Goal: Task Accomplishment & Management: Use online tool/utility

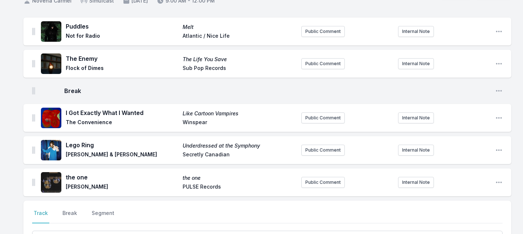
scroll to position [137, 0]
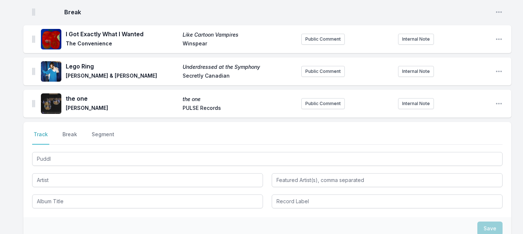
click at [62, 156] on input "Puddl" at bounding box center [267, 159] width 471 height 14
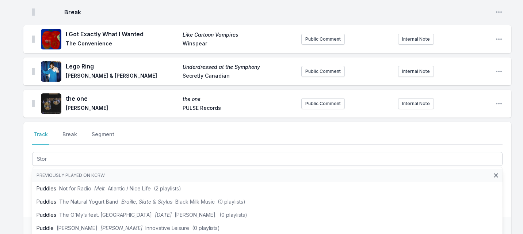
type input "Storm"
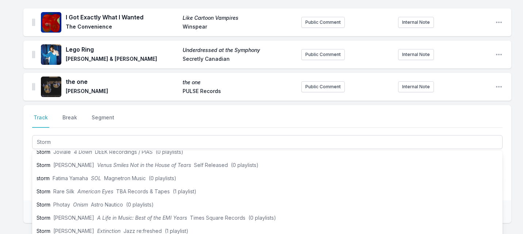
scroll to position [20, 0]
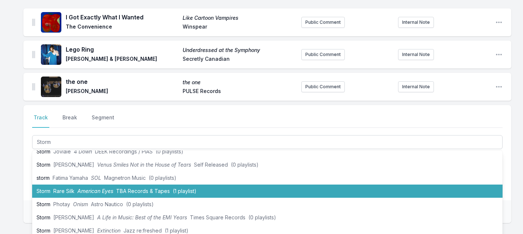
click at [50, 189] on li "Storm Rare Silk American Eyes TBA Records & Tapes (1 playlist)" at bounding box center [267, 190] width 471 height 13
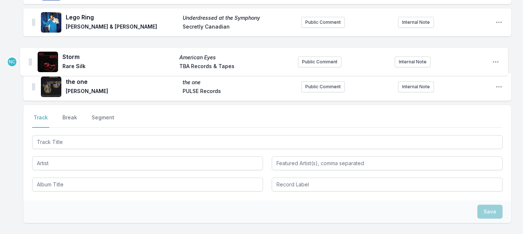
scroll to position [0, 0]
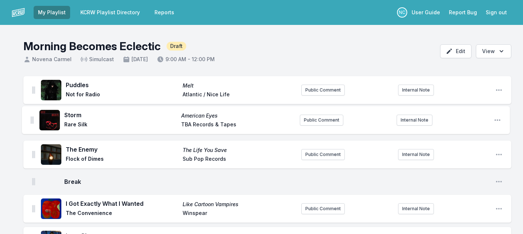
drag, startPoint x: 34, startPoint y: 84, endPoint x: 31, endPoint y: 114, distance: 30.1
click at [31, 114] on ul "Puddles Melt Not for Radio Atlantic / Nice Life Public Comment Internal Note Op…" at bounding box center [267, 181] width 488 height 210
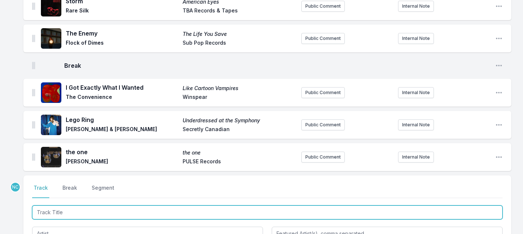
scroll to position [245, 0]
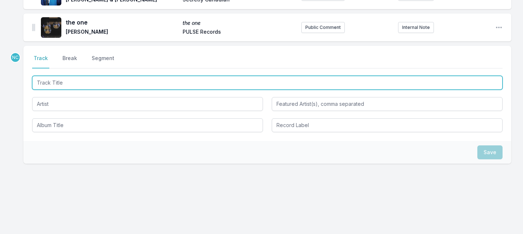
click at [132, 81] on input "Track Title" at bounding box center [267, 83] width 471 height 14
type input "Upside Down"
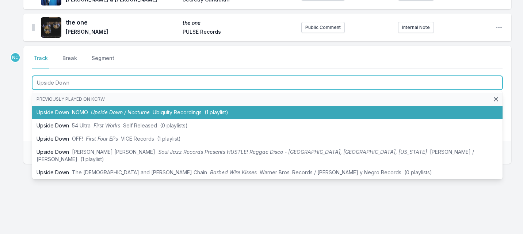
click at [117, 109] on span "Upside Down / Nocturne" at bounding box center [120, 112] width 59 height 6
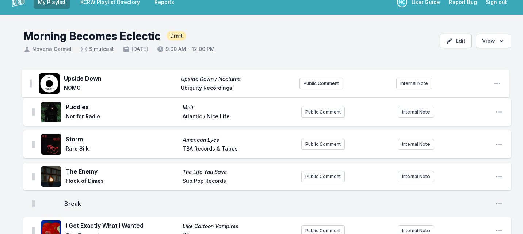
scroll to position [7, 0]
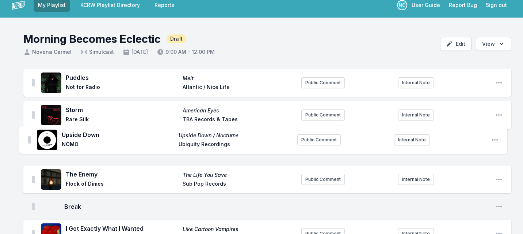
drag, startPoint x: 34, startPoint y: 95, endPoint x: 29, endPoint y: 137, distance: 41.5
click at [29, 137] on ul "Puddles Melt Not for Radio Atlantic / Nice Life Public Comment Internal Note Op…" at bounding box center [267, 190] width 488 height 243
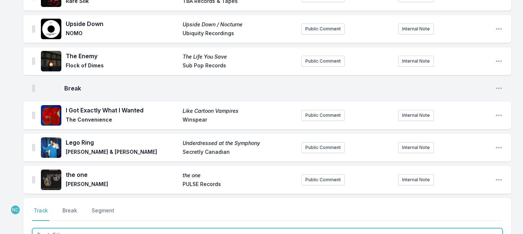
scroll to position [277, 0]
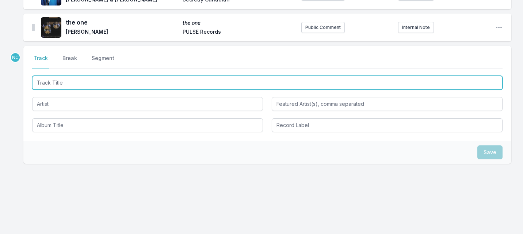
click at [109, 81] on input "Track Title" at bounding box center [267, 83] width 471 height 14
type input "I Come with Mud"
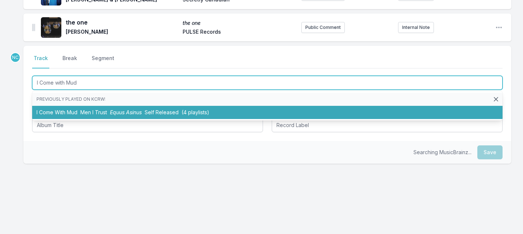
click at [108, 111] on li "I Come With Mud Men I Trust Equus Asinus Self Released (4 playlists)" at bounding box center [267, 112] width 471 height 13
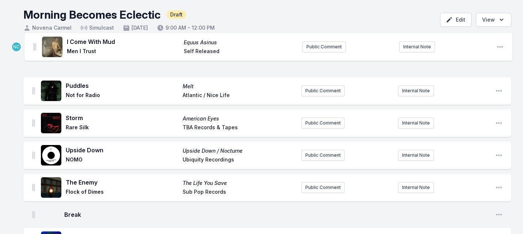
scroll to position [29, 0]
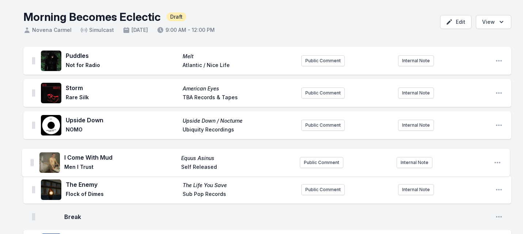
drag, startPoint x: 34, startPoint y: 26, endPoint x: 32, endPoint y: 157, distance: 131.6
click at [32, 158] on ul "Puddles Melt Not for Radio Atlantic / Nice Life Public Comment Internal Note Op…" at bounding box center [267, 184] width 488 height 275
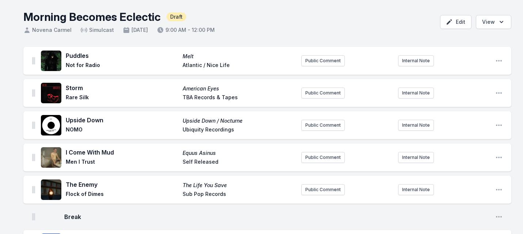
scroll to position [310, 0]
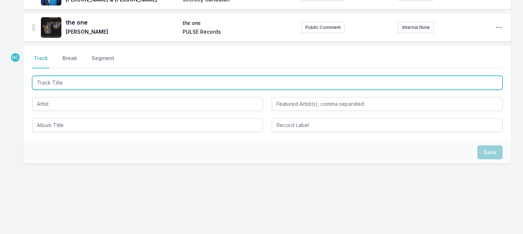
click at [105, 85] on input "Track Title" at bounding box center [267, 83] width 471 height 14
type input "Strange"
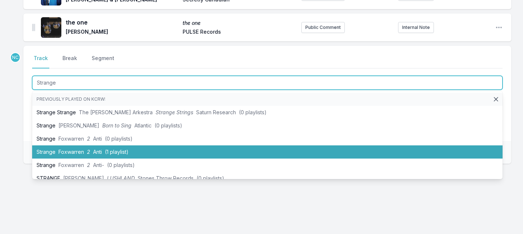
click at [85, 152] on li "Strange Foxwarren 2 Anti (1 playlist)" at bounding box center [267, 151] width 471 height 13
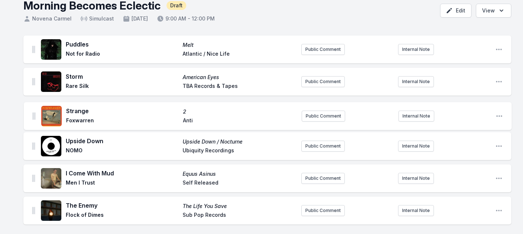
scroll to position [35, 0]
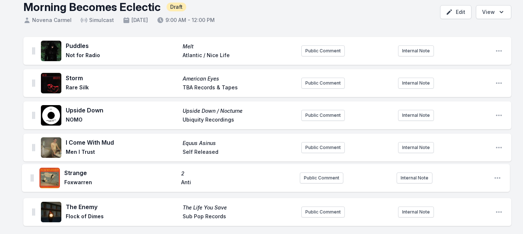
drag, startPoint x: 34, startPoint y: 136, endPoint x: 33, endPoint y: 177, distance: 41.0
click at [33, 177] on ul "Puddles Melt Not for Radio Atlantic / Nice Life Public Comment Internal Note Op…" at bounding box center [267, 190] width 488 height 307
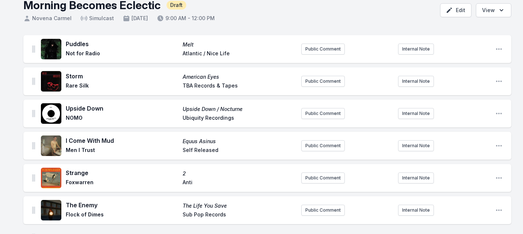
scroll to position [342, 0]
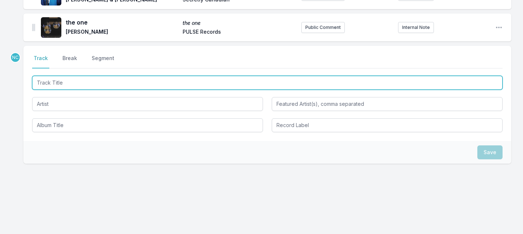
click at [95, 81] on input "Track Title" at bounding box center [267, 83] width 471 height 14
type input "Call on Me"
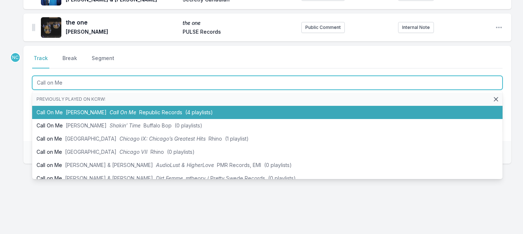
click at [83, 109] on li "Call On Me [PERSON_NAME] Call On Me Republic Records (4 playlists)" at bounding box center [267, 112] width 471 height 13
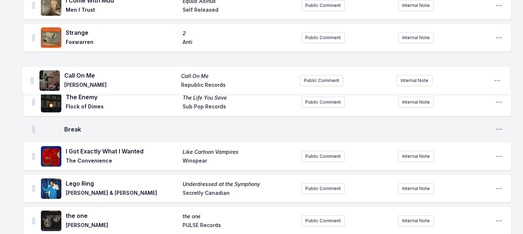
scroll to position [151, 0]
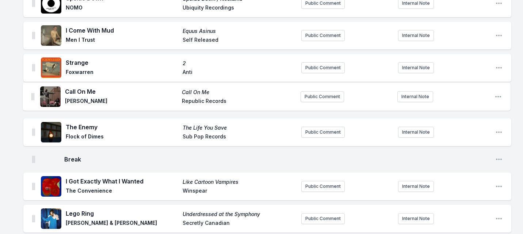
drag, startPoint x: 33, startPoint y: 87, endPoint x: 32, endPoint y: 93, distance: 5.9
click at [32, 93] on ul "Puddles Melt Not for Radio Atlantic / Nice Life Public Comment Internal Note Op…" at bounding box center [267, 94] width 488 height 339
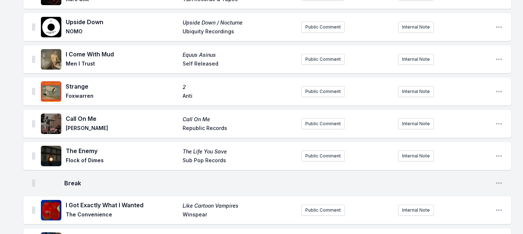
scroll to position [374, 0]
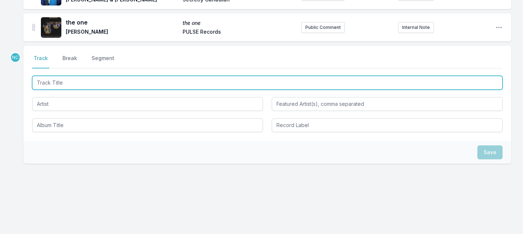
click at [131, 86] on input "Track Title" at bounding box center [267, 83] width 471 height 14
type input "Forgiving"
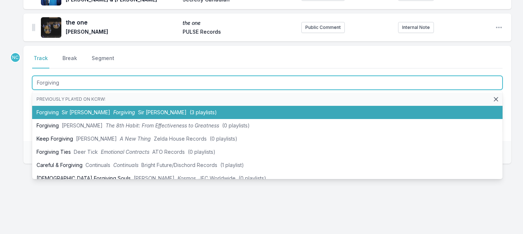
click at [138, 112] on span "Sir [PERSON_NAME]" at bounding box center [162, 112] width 49 height 6
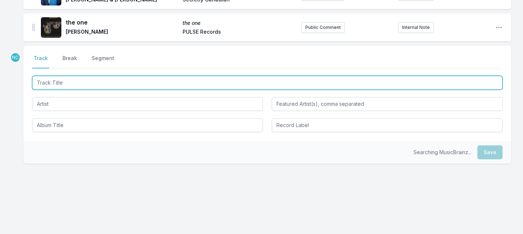
scroll to position [406, 0]
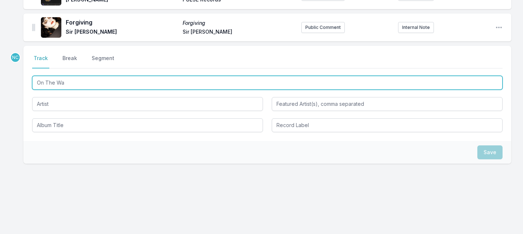
type input "On The Way"
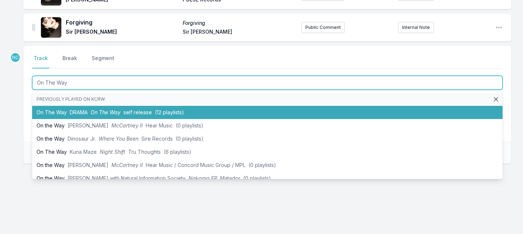
click at [144, 111] on span "self release" at bounding box center [138, 112] width 29 height 6
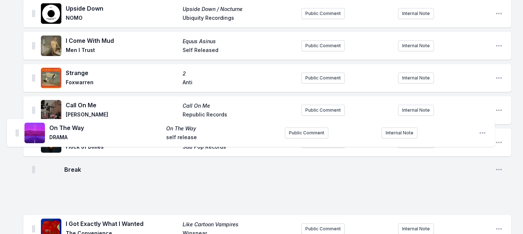
scroll to position [219, 0]
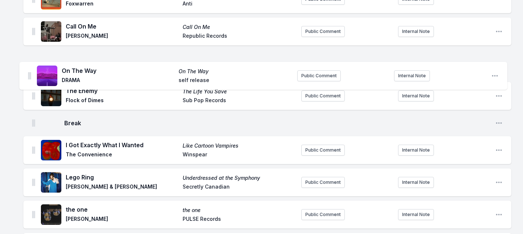
drag, startPoint x: 34, startPoint y: 26, endPoint x: 30, endPoint y: 70, distance: 43.7
click at [30, 71] on ul "Puddles Melt Not for Radio Atlantic / Nice Life Public Comment Internal Note Op…" at bounding box center [267, 58] width 488 height 403
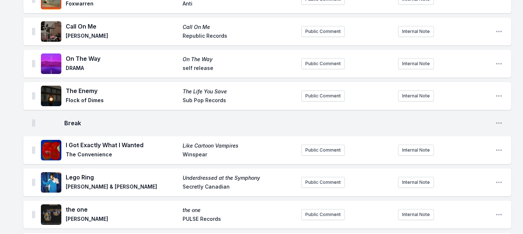
scroll to position [438, 0]
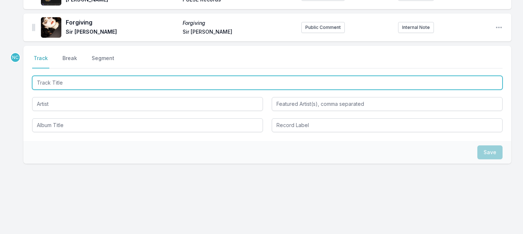
click at [109, 85] on input "Track Title" at bounding box center [267, 83] width 471 height 14
type input "Moth song"
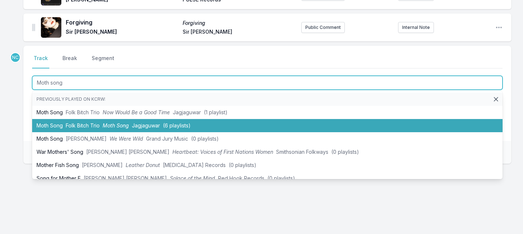
click at [97, 121] on li "Moth Song Folk Bitch Trio Moth Song Jagjaguwar (6 playlists)" at bounding box center [267, 125] width 471 height 13
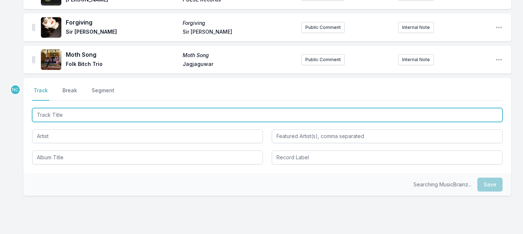
scroll to position [470, 0]
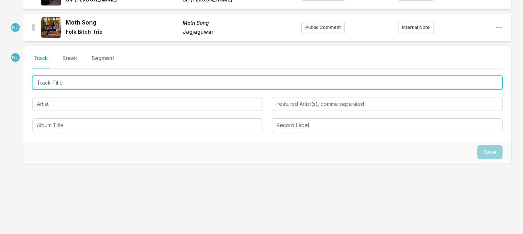
click at [96, 85] on input "Track Title" at bounding box center [267, 83] width 471 height 14
type input "Closer"
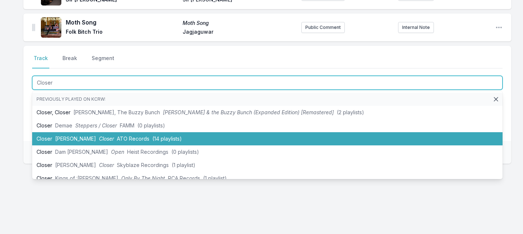
click at [71, 134] on li "Closer [PERSON_NAME] Closer ATO Records (14 playlists)" at bounding box center [267, 138] width 471 height 13
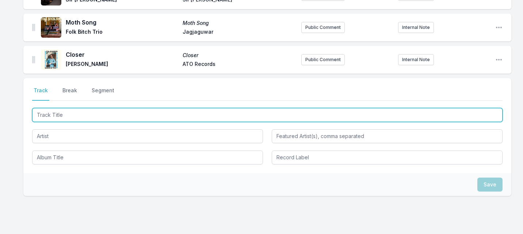
scroll to position [502, 0]
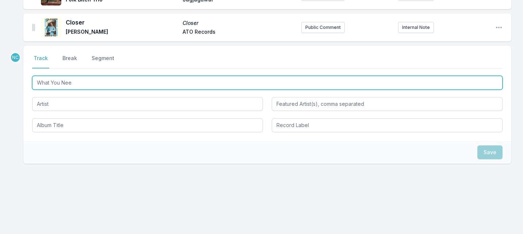
type input "What You Need"
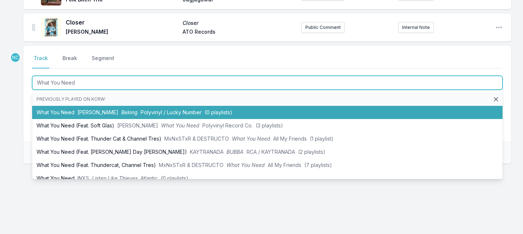
click at [94, 112] on span "[PERSON_NAME]" at bounding box center [97, 112] width 41 height 6
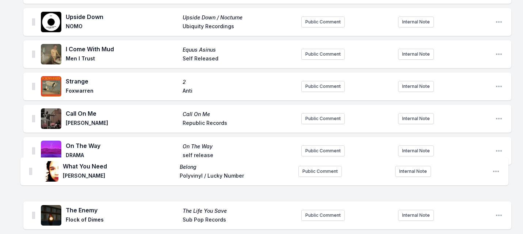
scroll to position [135, 0]
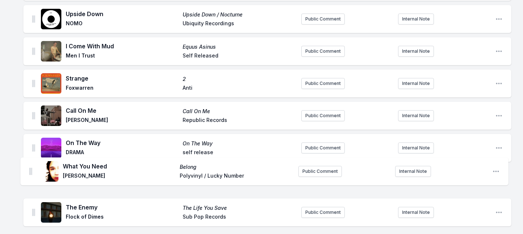
drag, startPoint x: 33, startPoint y: 26, endPoint x: 30, endPoint y: 174, distance: 147.7
click at [30, 174] on ul "Puddles Melt Not for Radio Atlantic / Nice Life Public Comment Internal Note Op…" at bounding box center [267, 191] width 488 height 500
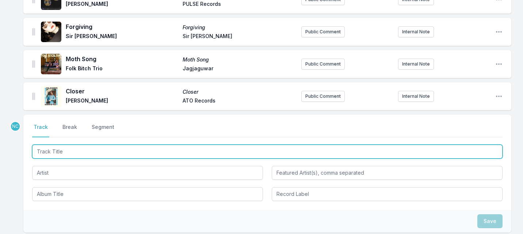
scroll to position [482, 0]
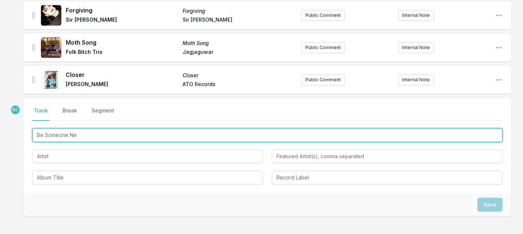
type input "Be Someone New"
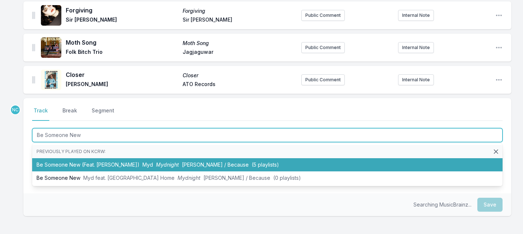
click at [143, 162] on span "Myd" at bounding box center [148, 164] width 11 height 6
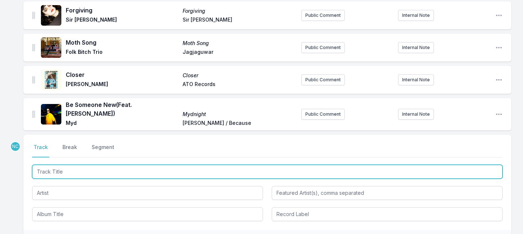
scroll to position [515, 0]
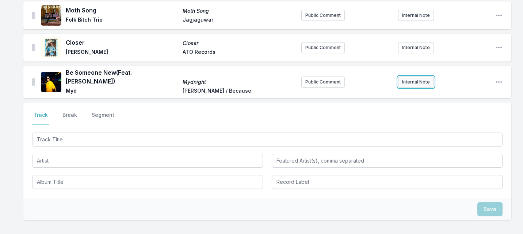
click at [407, 80] on button "Internal Note" at bounding box center [416, 81] width 36 height 11
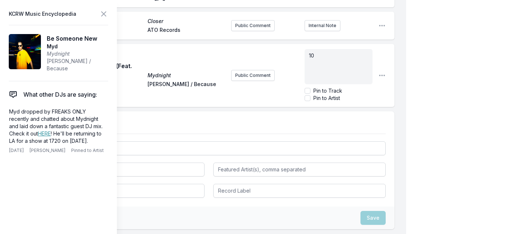
scroll to position [512, 0]
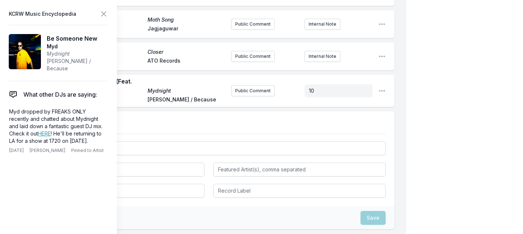
click at [105, 13] on icon at bounding box center [104, 14] width 4 height 4
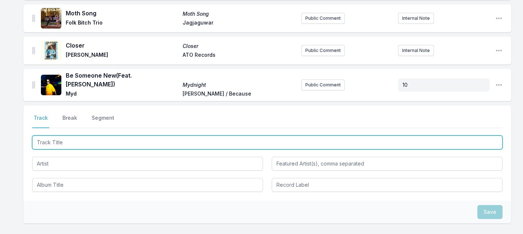
click at [57, 135] on input "Track Title" at bounding box center [267, 142] width 471 height 14
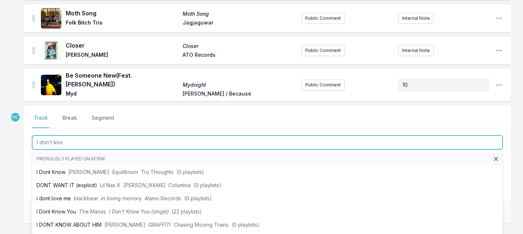
type input "I don't know"
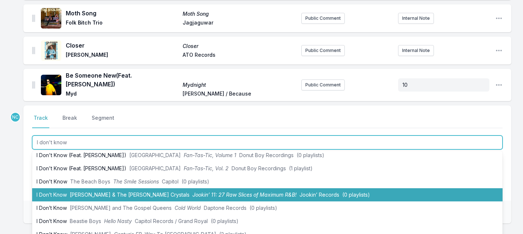
scroll to position [31, 0]
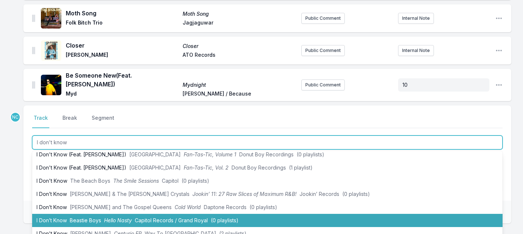
click at [63, 219] on li "I Don’t Know Beastie Boys Hello Nasty Capitol Records / Grand Royal (0 playlist…" at bounding box center [267, 219] width 471 height 13
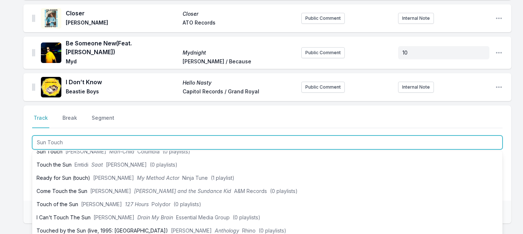
scroll to position [0, 0]
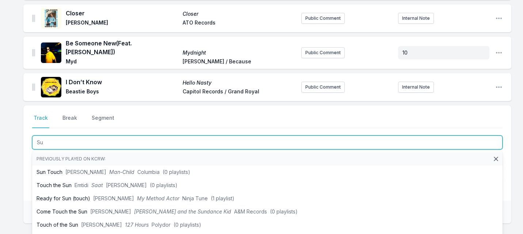
type input "S"
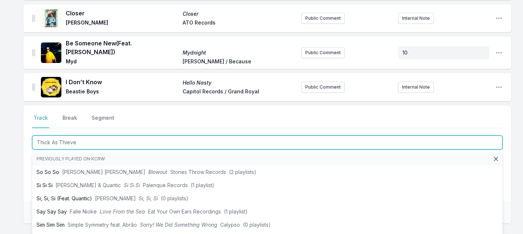
type input "Thick As Thieves"
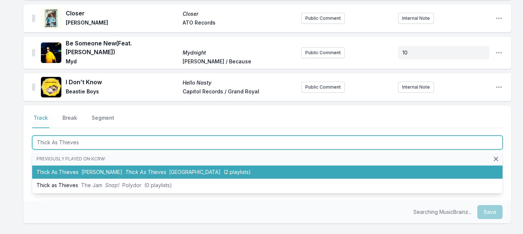
click at [125, 169] on span "Thick As Thieves" at bounding box center [145, 171] width 41 height 6
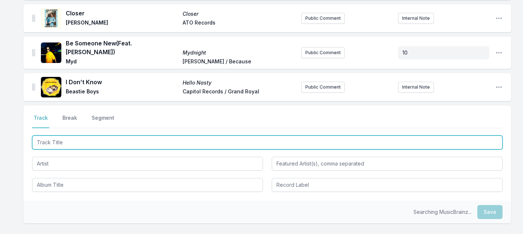
scroll to position [576, 0]
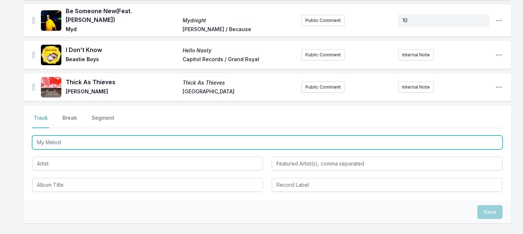
type input "My Melody"
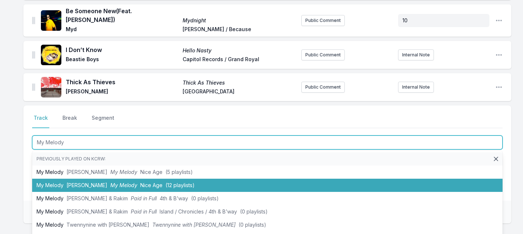
click at [110, 178] on li "My [PERSON_NAME] My [PERSON_NAME] Nice Age ([DEMOGRAPHIC_DATA] playlists)" at bounding box center [267, 184] width 471 height 13
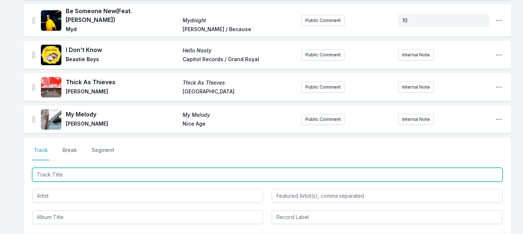
scroll to position [608, 0]
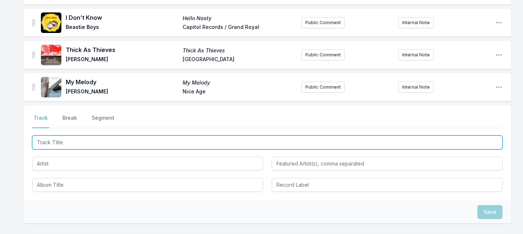
click at [109, 138] on input "Track Title" at bounding box center [267, 142] width 471 height 14
type input "Strange world"
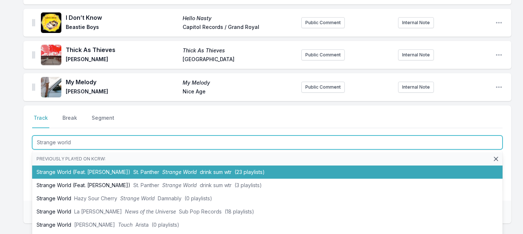
click at [101, 165] on li "Strange World (Feat. [PERSON_NAME]) St. Panther Strange World drink sum wtr (23…" at bounding box center [267, 171] width 471 height 13
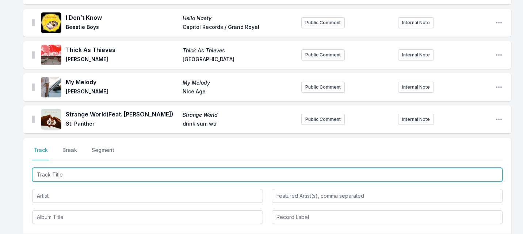
scroll to position [640, 0]
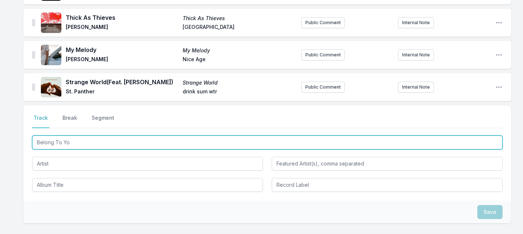
type input "Belong To You"
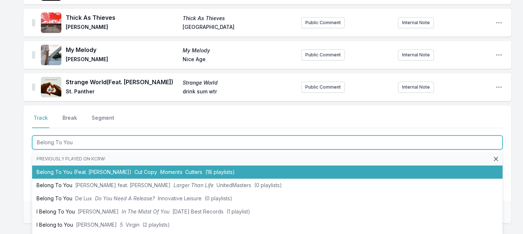
click at [98, 169] on li "Belong To You (Feat. [PERSON_NAME]) Cut Copy Moments Cutters (18 playlists)" at bounding box center [267, 171] width 471 height 13
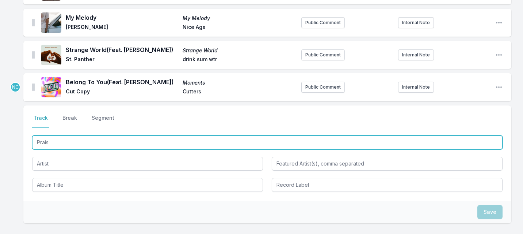
type input "Praise"
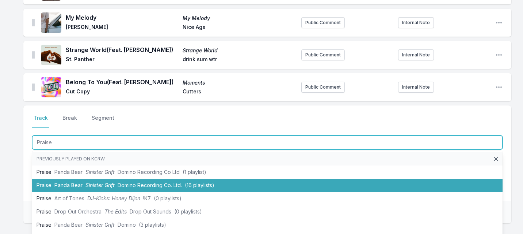
click at [98, 182] on span "Sinister Grift" at bounding box center [100, 185] width 29 height 6
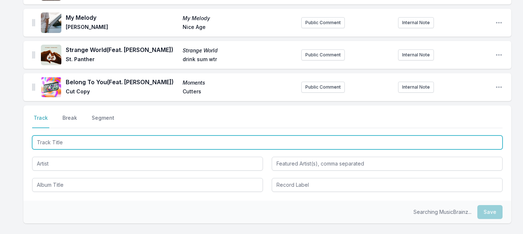
scroll to position [705, 0]
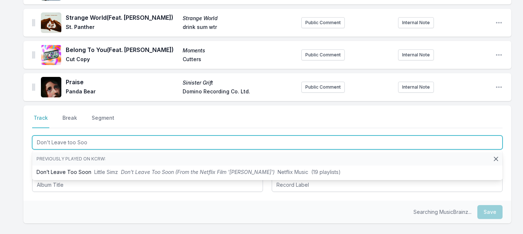
type input "Don't Leave too Soon"
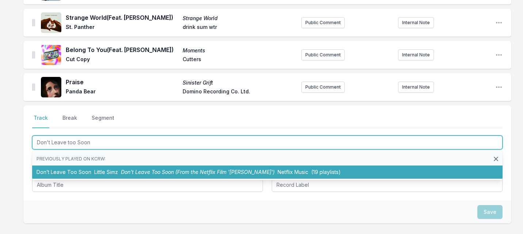
click at [97, 172] on li "Don’t Leave Too Soon Little Simz Don’t Leave Too Soon (From the Netflix Film '[…" at bounding box center [267, 171] width 471 height 13
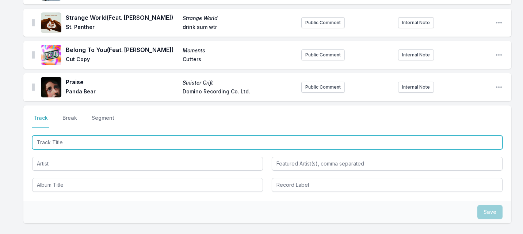
scroll to position [738, 0]
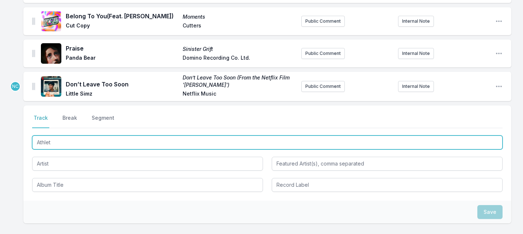
type input "Athlete"
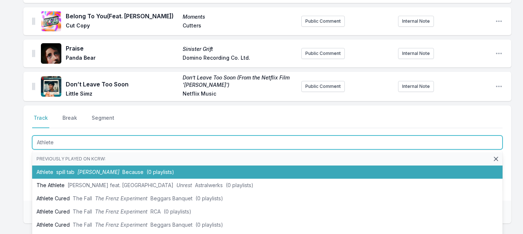
click at [122, 168] on span "Because" at bounding box center [132, 171] width 21 height 6
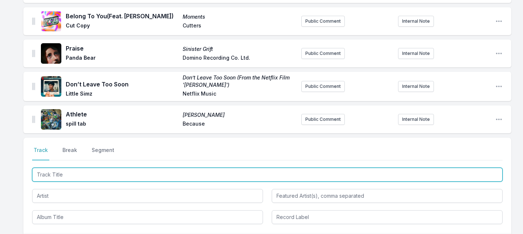
scroll to position [770, 0]
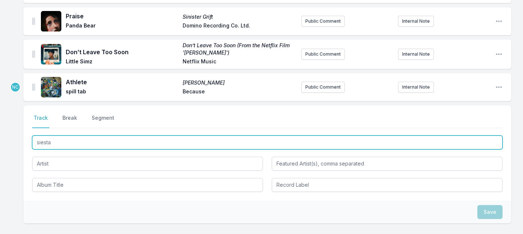
type input "siestas"
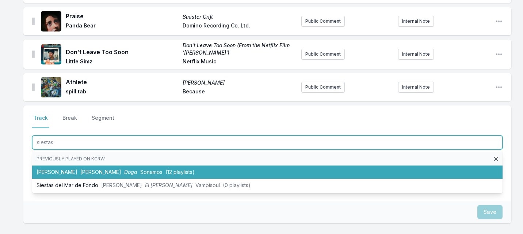
click at [124, 169] on span "Doga" at bounding box center [130, 171] width 13 height 6
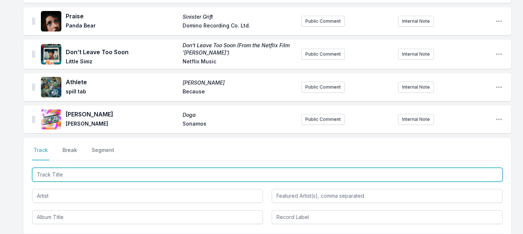
scroll to position [802, 0]
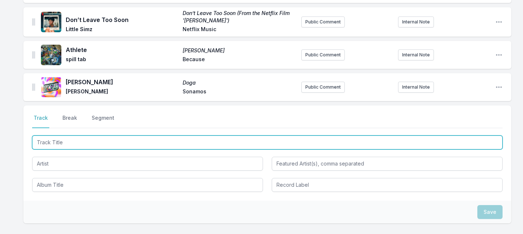
click at [103, 140] on input "Track Title" at bounding box center [267, 142] width 471 height 14
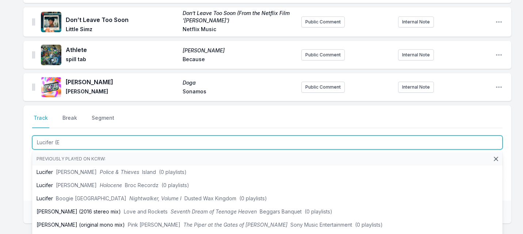
type input "Lucifer (Eq"
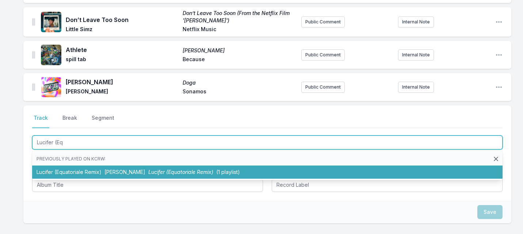
click at [86, 166] on li "[PERSON_NAME] (Equatoriale Remix) [PERSON_NAME] (Equatoriale Remix) (1 playlist)" at bounding box center [267, 171] width 471 height 13
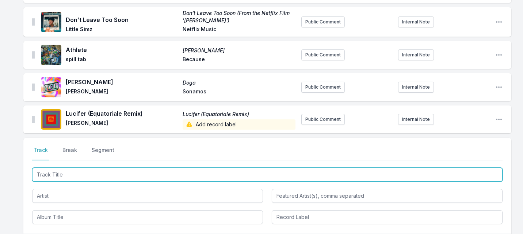
scroll to position [854, 0]
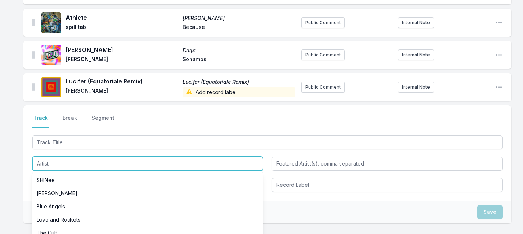
click at [81, 162] on input "Artist" at bounding box center [147, 163] width 231 height 14
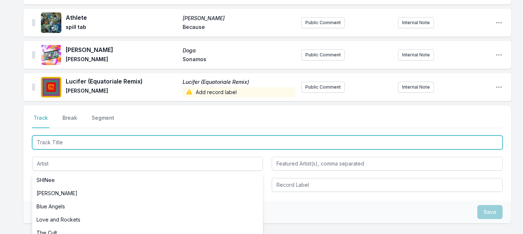
click at [84, 141] on input "Track Title" at bounding box center [267, 142] width 471 height 14
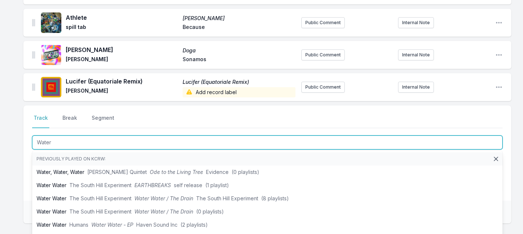
type input "Water"
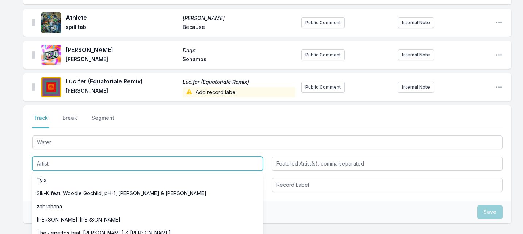
click at [74, 156] on input "Artist" at bounding box center [147, 163] width 231 height 14
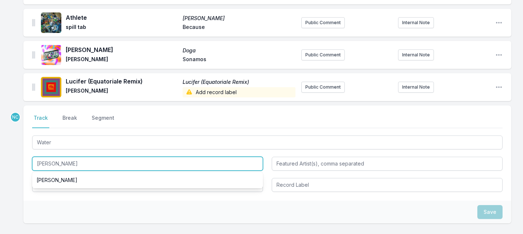
type input "[PERSON_NAME]"
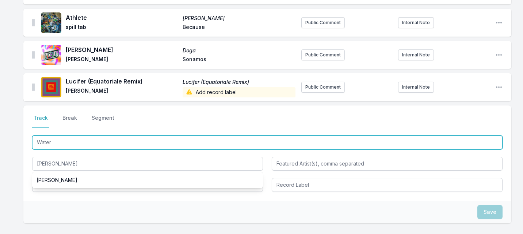
click at [76, 140] on input "Water" at bounding box center [267, 142] width 471 height 14
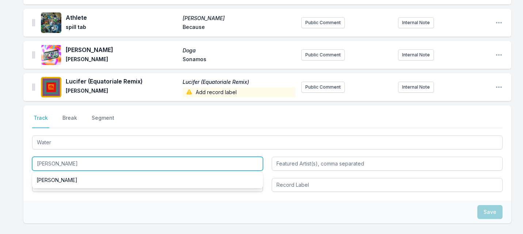
click at [66, 159] on input "[PERSON_NAME]" at bounding box center [147, 163] width 231 height 14
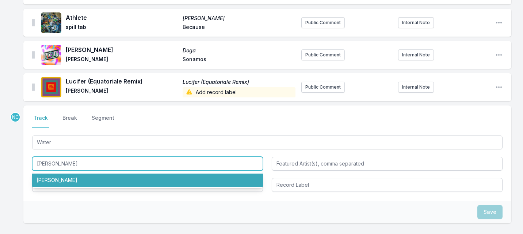
click at [65, 174] on li "[PERSON_NAME]" at bounding box center [147, 179] width 231 height 13
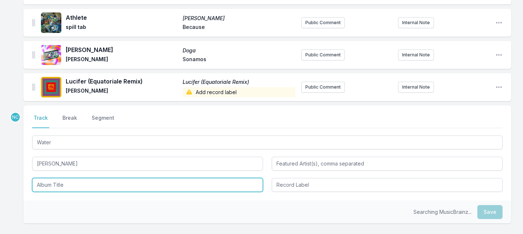
click at [62, 179] on input "Album Title" at bounding box center [147, 185] width 231 height 14
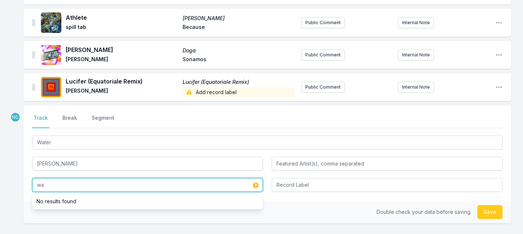
type input "w"
type input "Water"
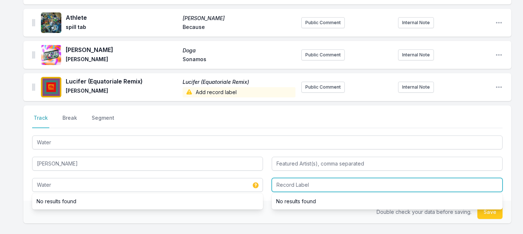
click at [292, 184] on input "Record Label" at bounding box center [387, 185] width 231 height 14
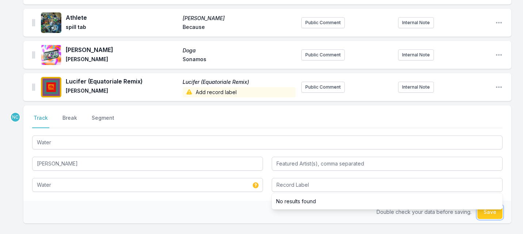
click at [490, 209] on button "Save" at bounding box center [490, 212] width 25 height 14
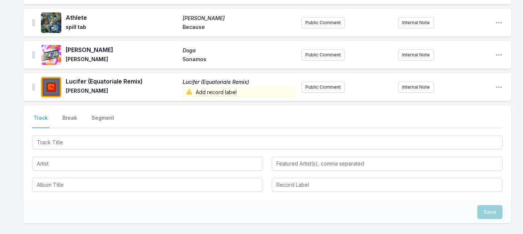
scroll to position [886, 0]
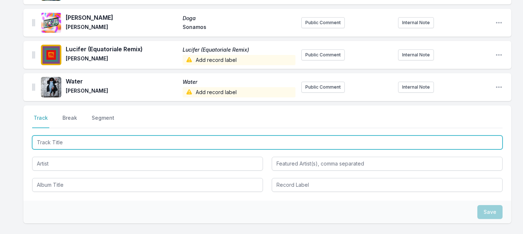
click at [105, 138] on input "Track Title" at bounding box center [267, 142] width 471 height 14
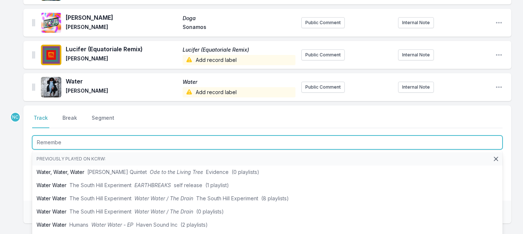
type input "Remember"
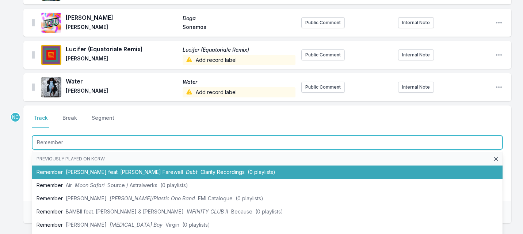
click at [84, 168] on span "[PERSON_NAME] feat. [PERSON_NAME] Farewell" at bounding box center [124, 171] width 117 height 6
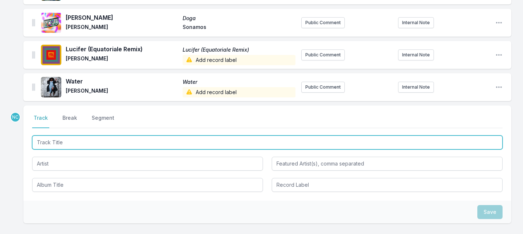
scroll to position [918, 0]
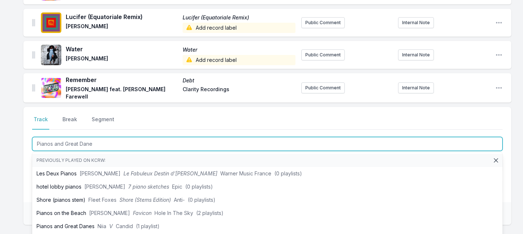
type input "Pianos and Great Danes"
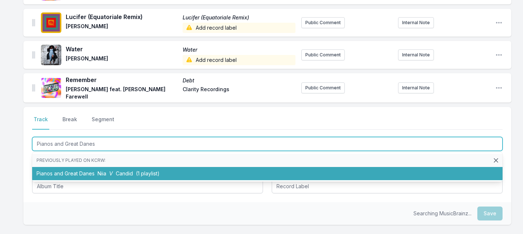
click at [74, 170] on li "Pianos and Great Danes Niia V Candid (1 playlist)" at bounding box center [267, 173] width 471 height 13
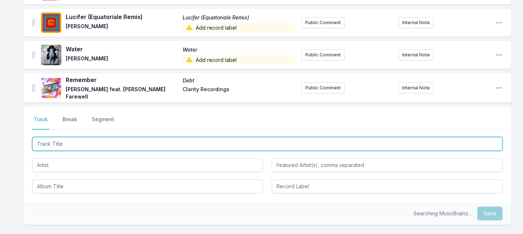
scroll to position [950, 0]
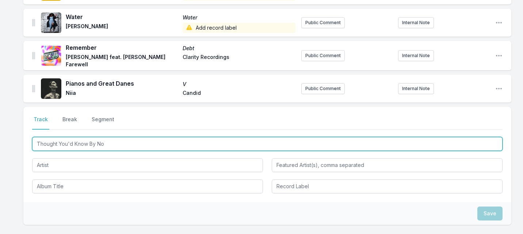
type input "Thought You'd Know By Now"
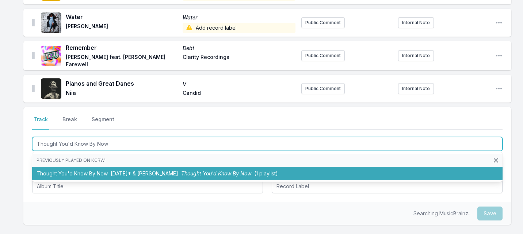
click at [75, 172] on li "Thought You'd Know By Now [DATE]* & [PERSON_NAME] Atlantis Thought You'd Know B…" at bounding box center [267, 173] width 471 height 13
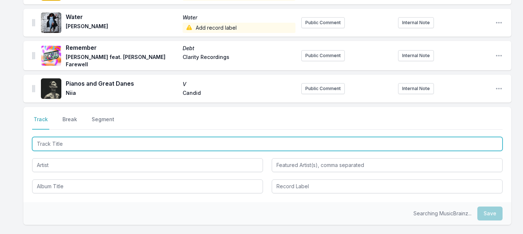
scroll to position [982, 0]
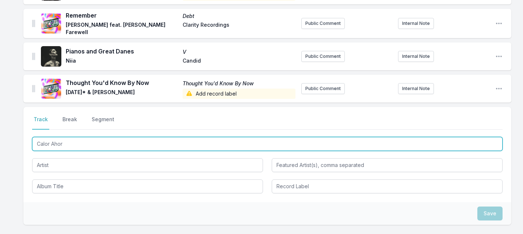
type input "Calor Ahora"
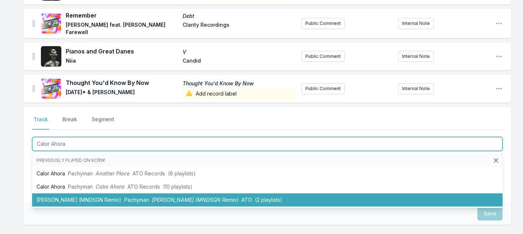
click at [63, 193] on li "[PERSON_NAME] (MNDSGN Remix) Pachyman [PERSON_NAME] (MNDSGN Remix) ATO (2 playl…" at bounding box center [267, 199] width 471 height 13
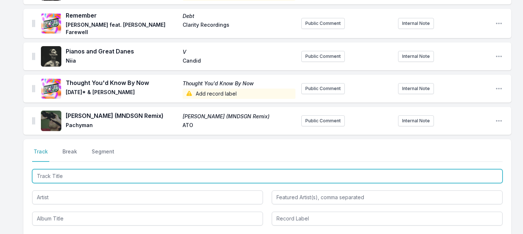
scroll to position [1014, 0]
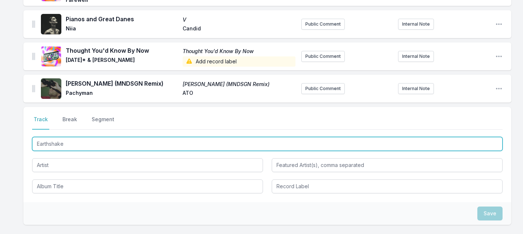
type input "Earthshaker"
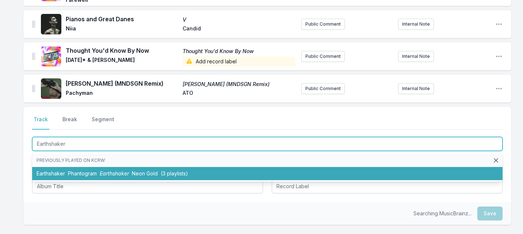
click at [82, 167] on li "Earthshaker Phantogram Earthshaker Neon Gold (3 playlists)" at bounding box center [267, 173] width 471 height 13
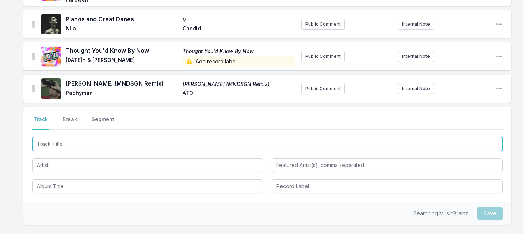
scroll to position [1047, 0]
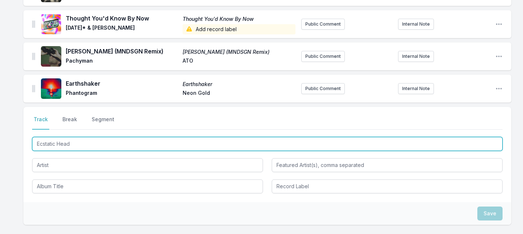
type input "Ecstatic Heads"
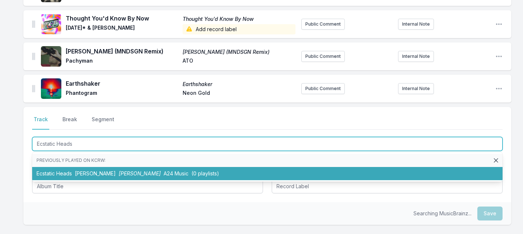
click at [75, 168] on li "Ecstatic Heads [PERSON_NAME] [PERSON_NAME] [PERSON_NAME] A24 Music (0 playlists)" at bounding box center [267, 173] width 471 height 13
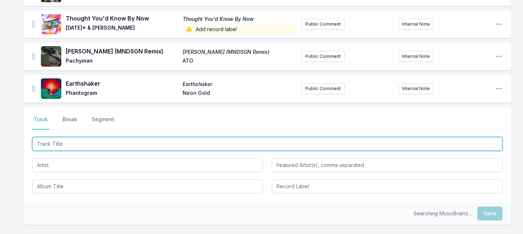
scroll to position [1079, 0]
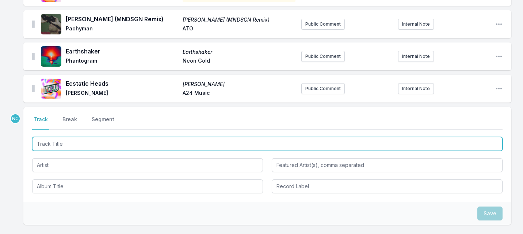
click at [100, 144] on input "Track Title" at bounding box center [267, 144] width 471 height 14
type input "h"
type input "Hit My Head All"
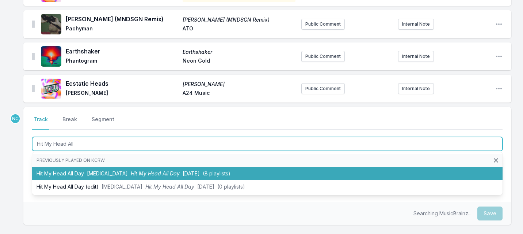
click at [83, 167] on li "Hit My Head All Day [MEDICAL_DATA] Hit My Head All Day [DATE] (8 playlists)" at bounding box center [267, 173] width 471 height 13
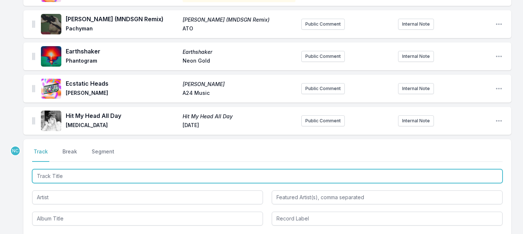
scroll to position [1111, 0]
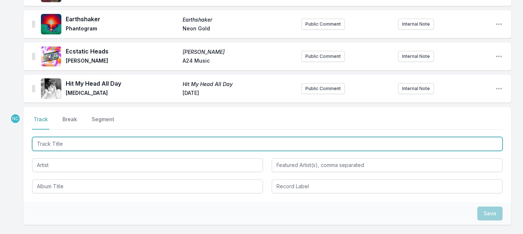
click at [112, 142] on input "Track Title" at bounding box center [267, 144] width 471 height 14
type input "Rio Babil"
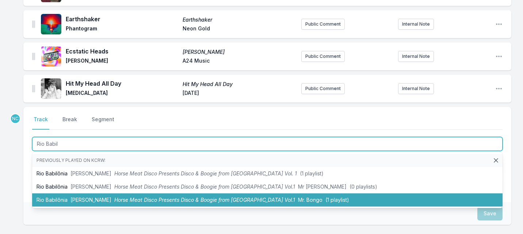
click at [78, 196] on span "[PERSON_NAME]" at bounding box center [91, 199] width 41 height 6
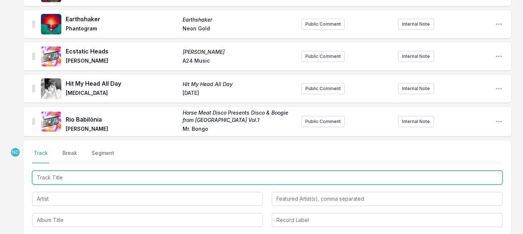
scroll to position [1145, 0]
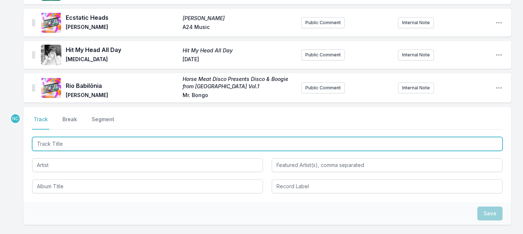
click at [91, 139] on input "Track Title" at bounding box center [267, 144] width 471 height 14
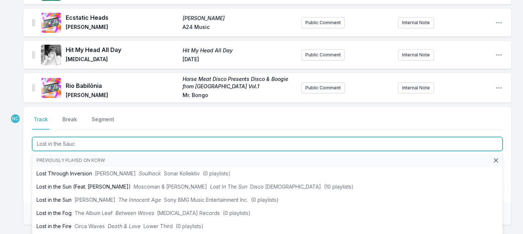
type input "Lost in the Sauce"
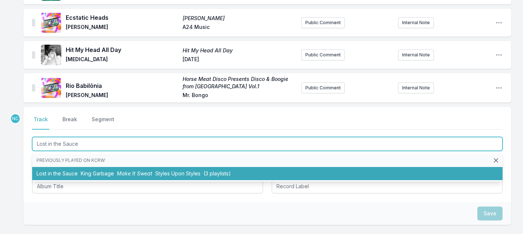
click at [85, 170] on span "King Garbage" at bounding box center [97, 173] width 33 height 6
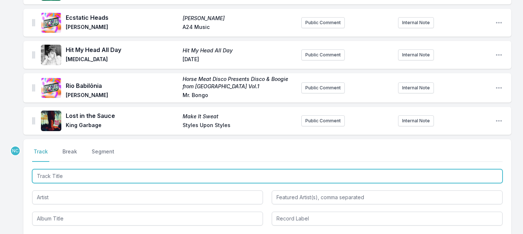
scroll to position [1177, 0]
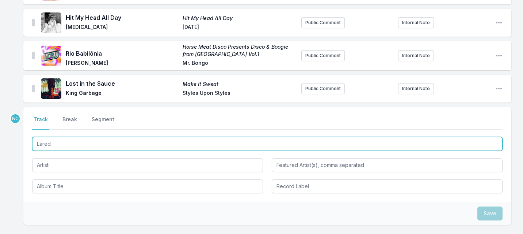
type input "Laredo"
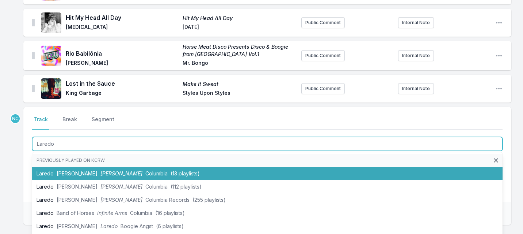
click at [100, 170] on span "[PERSON_NAME]" at bounding box center [121, 173] width 42 height 6
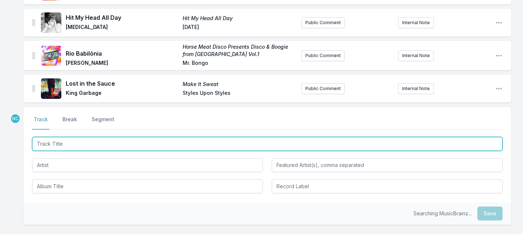
scroll to position [1209, 0]
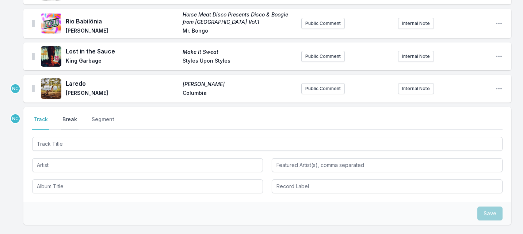
click at [68, 115] on button "Break" at bounding box center [70, 122] width 18 height 14
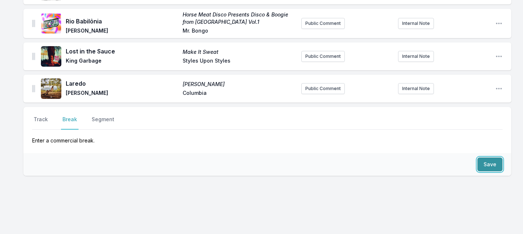
click at [490, 159] on button "Save" at bounding box center [490, 164] width 25 height 14
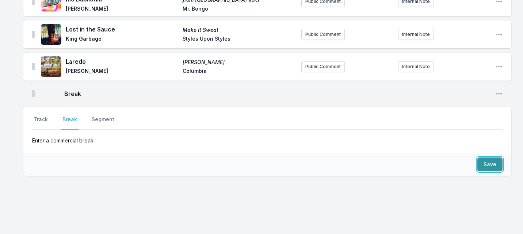
click at [490, 157] on button "Save" at bounding box center [490, 164] width 25 height 14
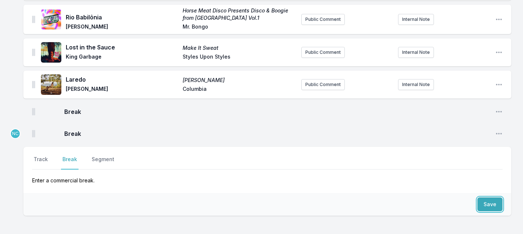
scroll to position [1138, 0]
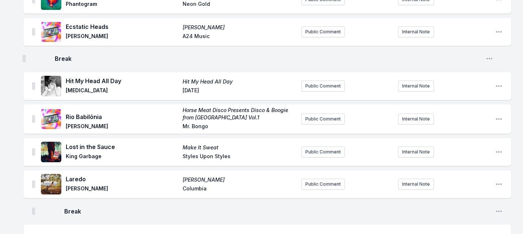
drag, startPoint x: 33, startPoint y: 179, endPoint x: 23, endPoint y: 52, distance: 127.9
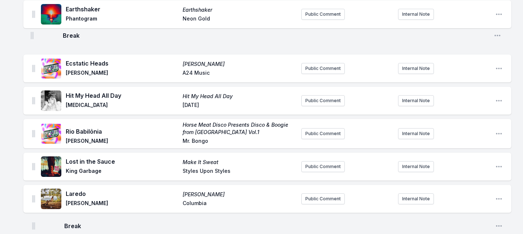
scroll to position [1118, 0]
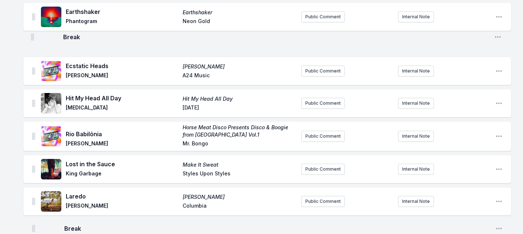
drag, startPoint x: 34, startPoint y: 55, endPoint x: 33, endPoint y: 35, distance: 20.5
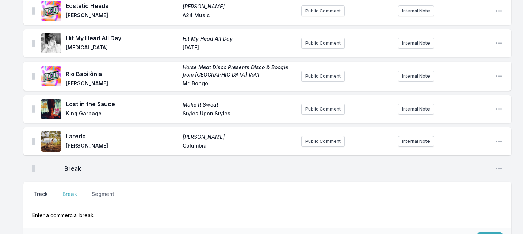
click at [40, 192] on button "Track" at bounding box center [40, 197] width 17 height 14
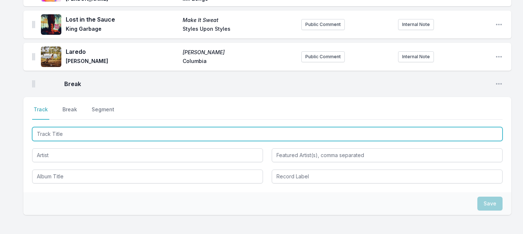
click at [73, 130] on input "Track Title" at bounding box center [267, 134] width 471 height 14
type input "Moon Eyes"
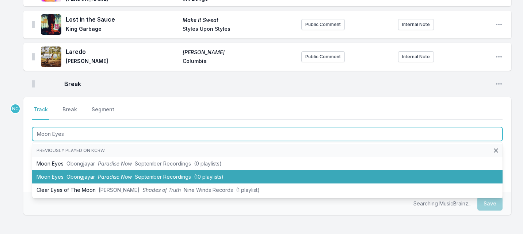
click at [73, 173] on span "Obongjayar" at bounding box center [81, 176] width 29 height 6
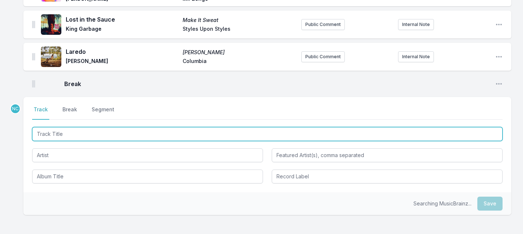
scroll to position [1295, 0]
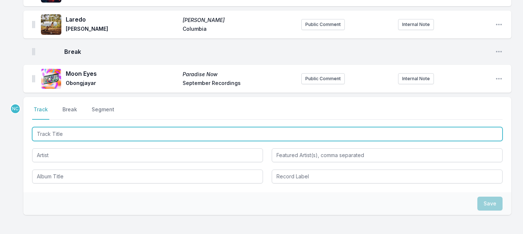
click at [108, 129] on input "Track Title" at bounding box center [267, 134] width 471 height 14
type input "i"
type input "In My Head"
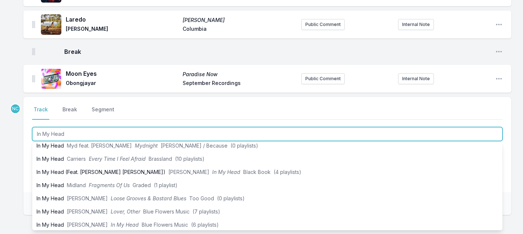
scroll to position [46, 0]
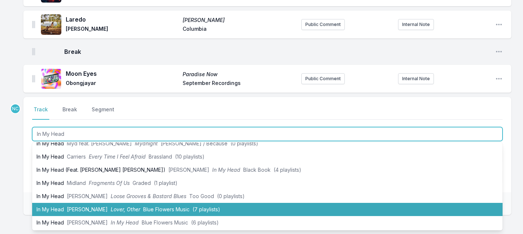
click at [80, 206] on span "[PERSON_NAME]" at bounding box center [87, 209] width 41 height 6
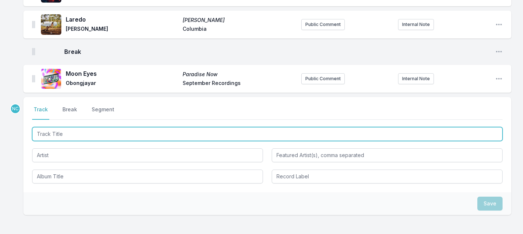
scroll to position [1327, 0]
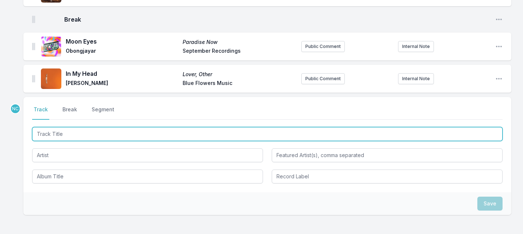
click at [130, 129] on input "Track Title" at bounding box center [267, 134] width 471 height 14
type input "Cobra"
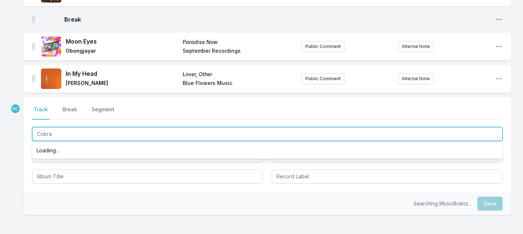
scroll to position [0, 0]
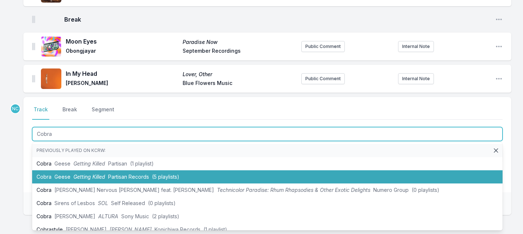
click at [112, 173] on span "Partisan Records" at bounding box center [128, 176] width 41 height 6
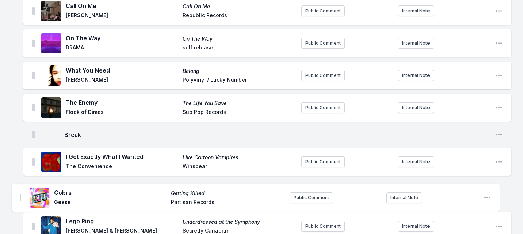
scroll to position [266, 0]
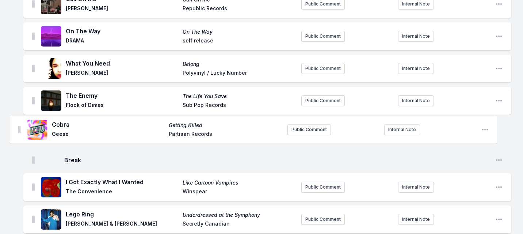
drag, startPoint x: 33, startPoint y: 171, endPoint x: 19, endPoint y: 126, distance: 46.6
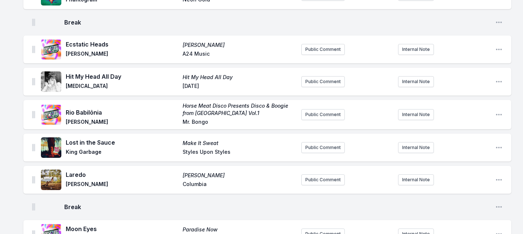
scroll to position [1404, 0]
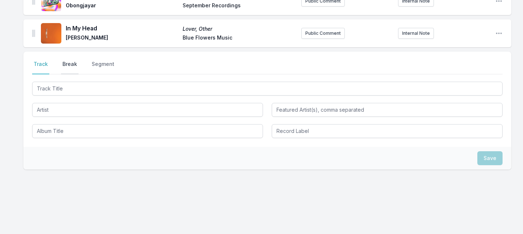
click at [69, 60] on button "Break" at bounding box center [70, 67] width 18 height 14
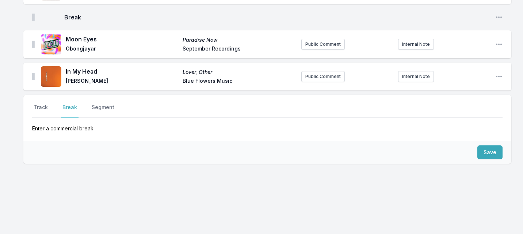
scroll to position [1355, 0]
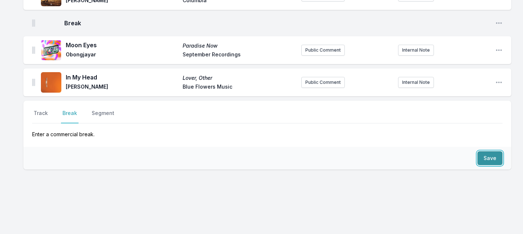
click at [489, 151] on button "Save" at bounding box center [490, 158] width 25 height 14
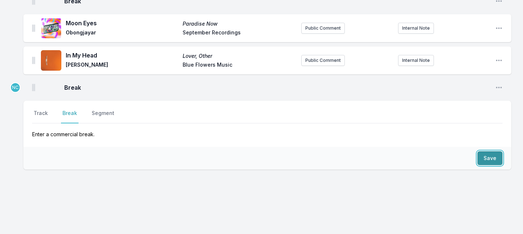
click at [489, 151] on button "Save" at bounding box center [490, 158] width 25 height 14
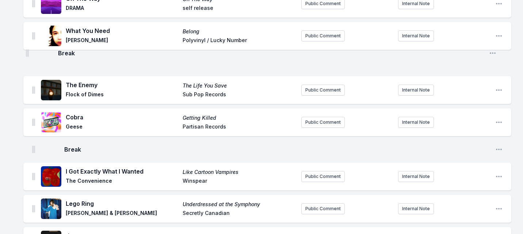
scroll to position [296, 0]
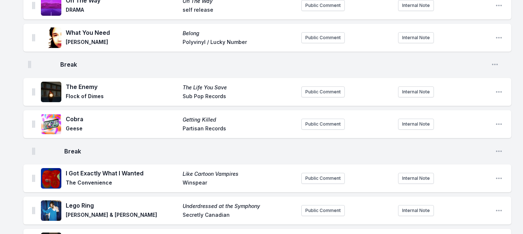
drag, startPoint x: 33, startPoint y: 60, endPoint x: 29, endPoint y: 63, distance: 4.9
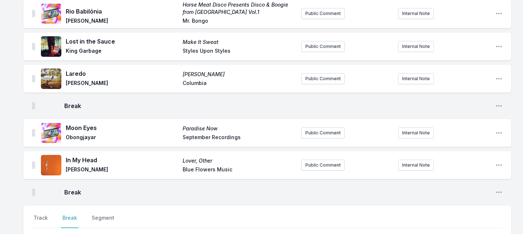
scroll to position [1399, 0]
